Goal: Task Accomplishment & Management: Use online tool/utility

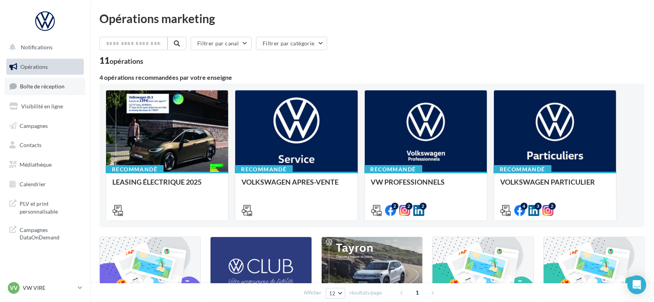
click at [51, 88] on span "Boîte de réception" at bounding box center [42, 86] width 45 height 7
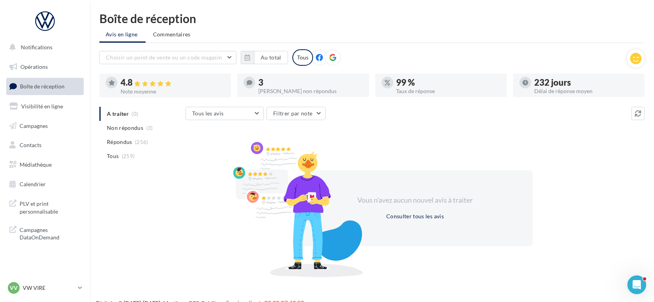
click at [648, 114] on div "Boîte de réception Avis en ligne Commentaires Choisir un point de vente ou un c…" at bounding box center [372, 144] width 564 height 262
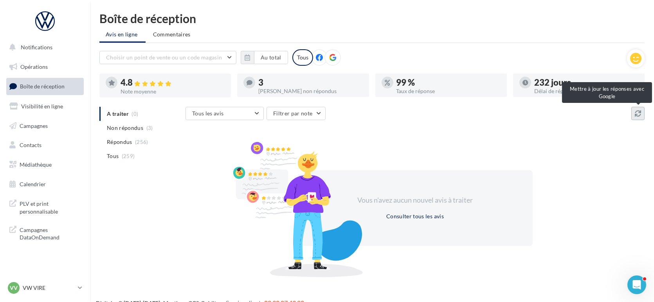
click at [639, 115] on icon at bounding box center [638, 113] width 6 height 6
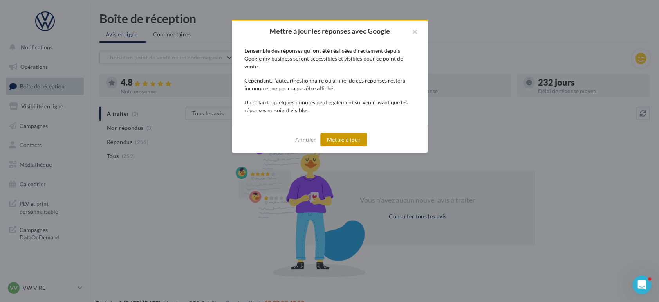
click at [355, 136] on button "Mettre à jour" at bounding box center [343, 139] width 47 height 13
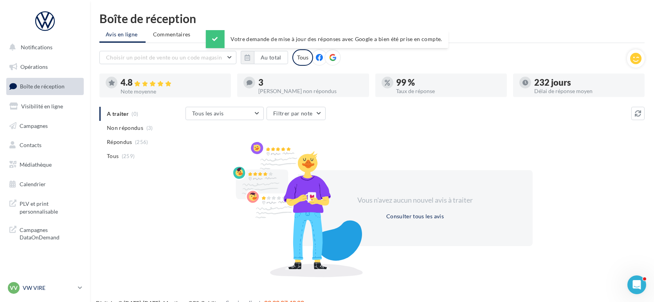
click at [25, 282] on div "VV VW VIRE vw-vir-lan" at bounding box center [41, 288] width 67 height 12
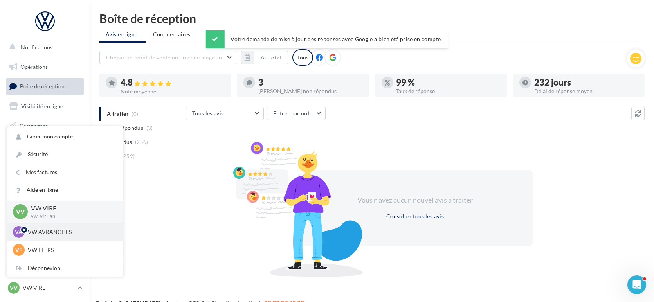
click at [38, 236] on div "VA VW AVRANCHES vw-avr-lan" at bounding box center [65, 232] width 104 height 12
